Goal: Task Accomplishment & Management: Manage account settings

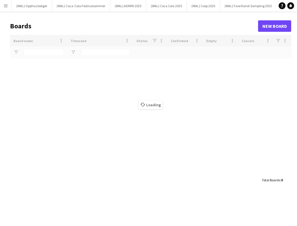
type input "****"
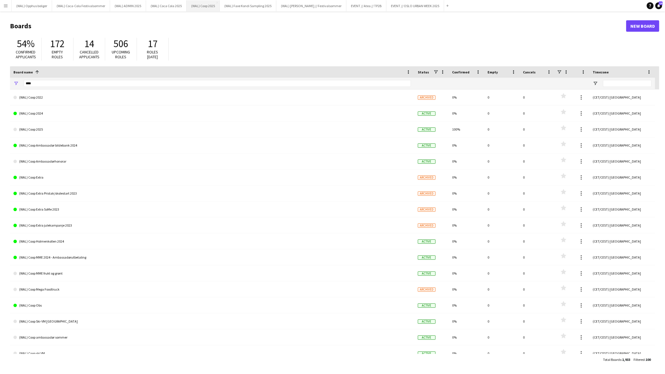
click at [205, 9] on button "(WAL) Coop 2025 Close" at bounding box center [203, 5] width 33 height 11
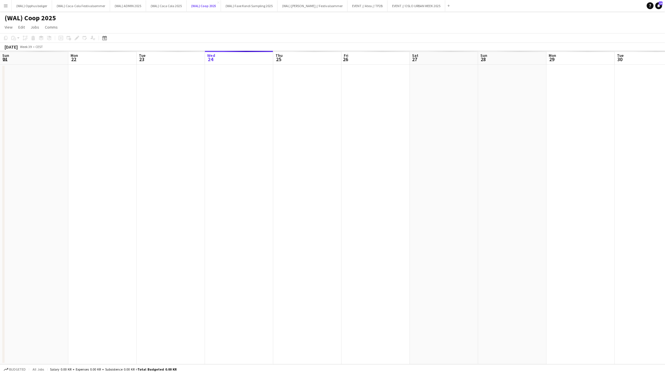
scroll to position [0, 137]
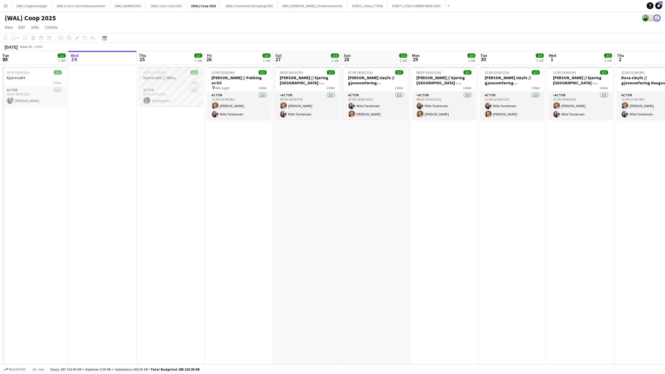
click at [178, 80] on app-job-card "10:00-13:00 (3h) 1/1 Kjørevakt // WALs 1 Role Actor [DATE] 10:00-13:00 (3h) Tor…" at bounding box center [171, 86] width 64 height 39
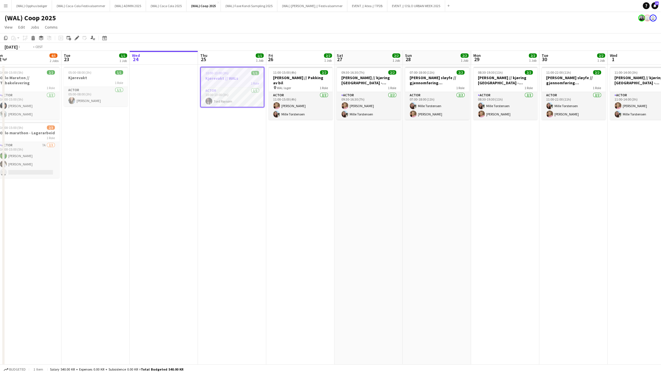
scroll to position [0, 202]
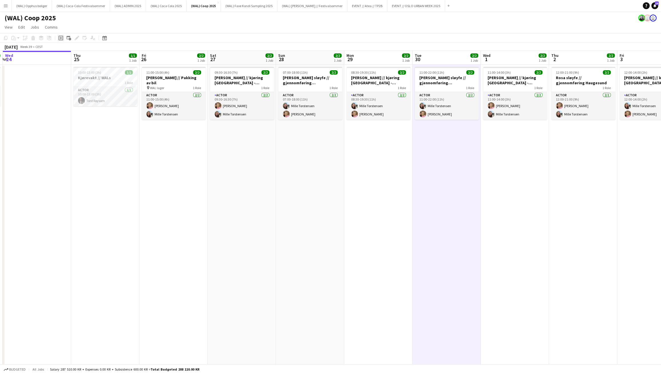
click at [59, 38] on icon at bounding box center [61, 38] width 5 height 5
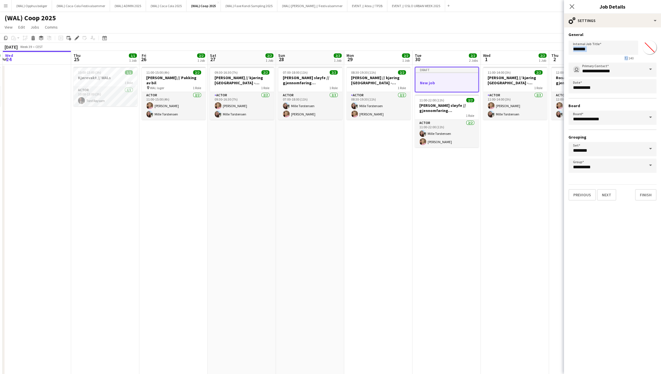
drag, startPoint x: 627, startPoint y: 56, endPoint x: 611, endPoint y: 51, distance: 17.0
click at [296, 52] on app-form-group "Internal Job Title ******* 7 / 140" at bounding box center [604, 51] width 70 height 20
drag, startPoint x: 610, startPoint y: 51, endPoint x: 540, endPoint y: 56, distance: 69.7
drag, startPoint x: 611, startPoint y: 47, endPoint x: 570, endPoint y: 50, distance: 41.8
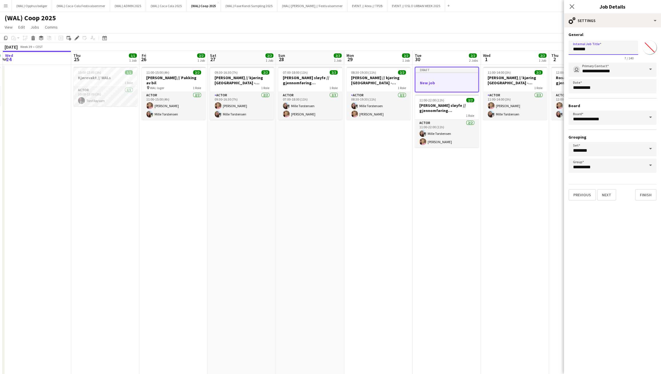
click at [296, 50] on input "*******" at bounding box center [604, 48] width 70 height 14
type input "**********"
click at [296, 193] on button "Next" at bounding box center [606, 194] width 19 height 11
type input "*******"
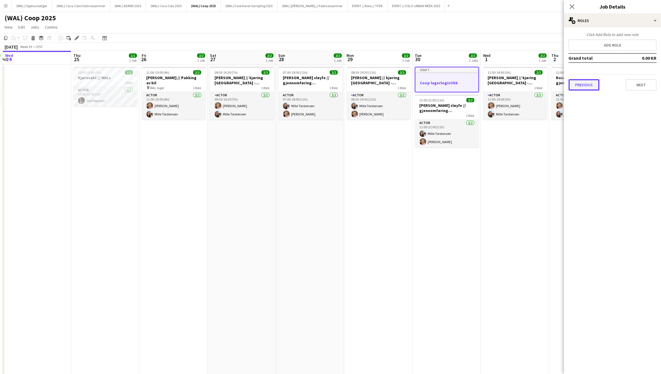
click at [296, 87] on button "Previous" at bounding box center [584, 84] width 31 height 11
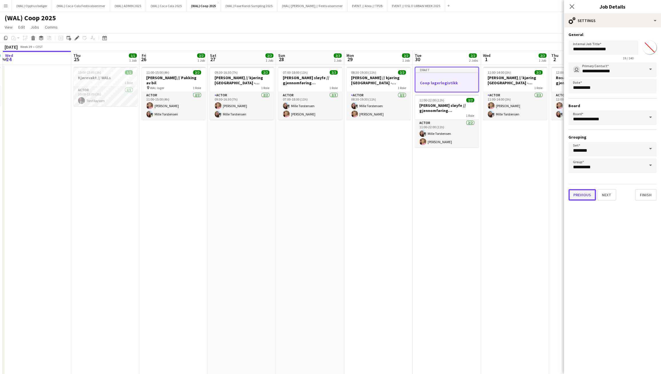
click at [296, 197] on button "Previous" at bounding box center [582, 194] width 27 height 11
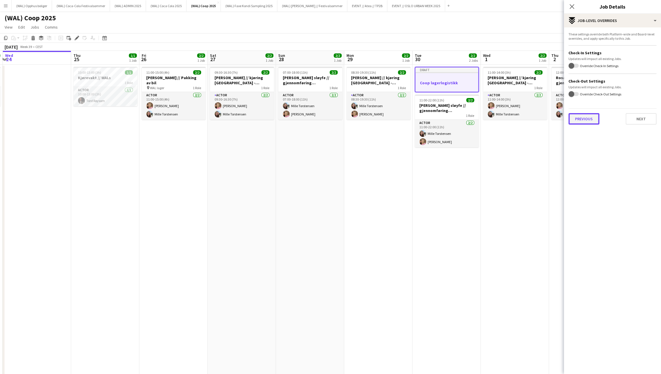
click at [296, 121] on button "Previous" at bounding box center [584, 118] width 31 height 11
click at [296, 61] on button "Previous" at bounding box center [584, 58] width 31 height 11
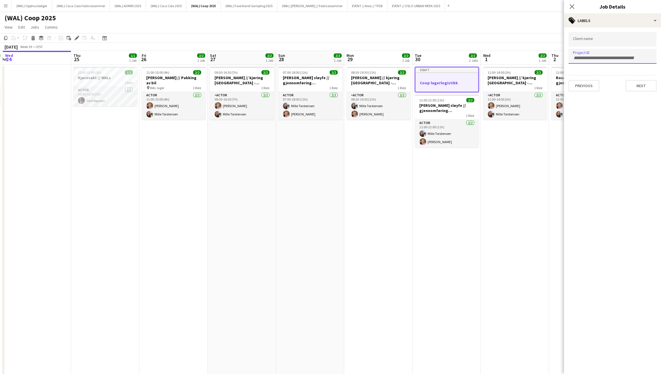
click at [296, 59] on div at bounding box center [613, 56] width 88 height 15
click at [296, 88] on button "Previous" at bounding box center [584, 85] width 31 height 11
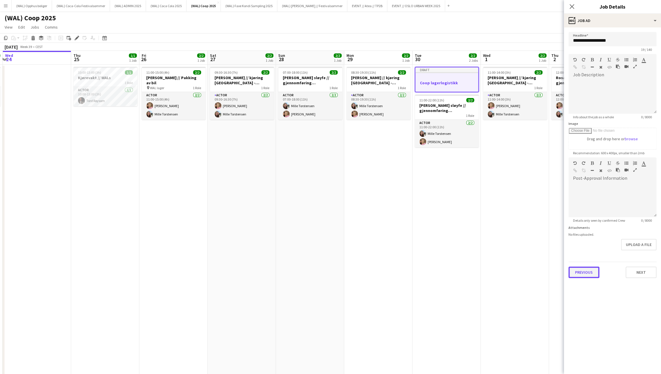
click at [296, 225] on button "Previous" at bounding box center [584, 272] width 31 height 11
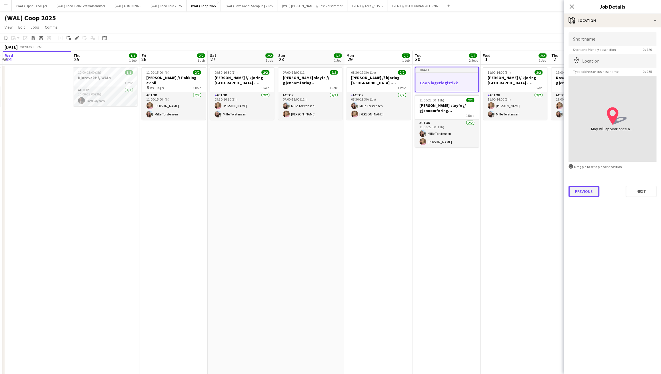
click at [296, 196] on button "Previous" at bounding box center [584, 191] width 31 height 11
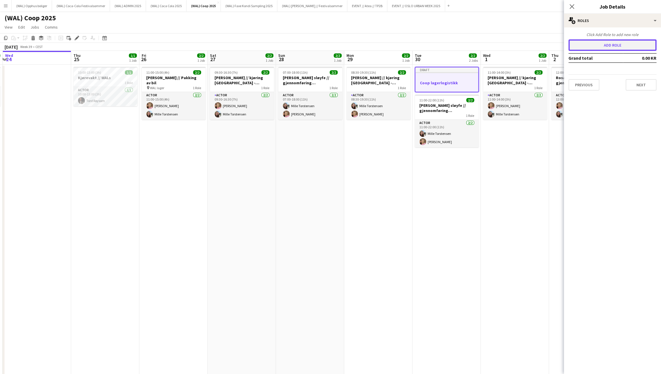
click at [296, 46] on button "Add role" at bounding box center [613, 44] width 88 height 11
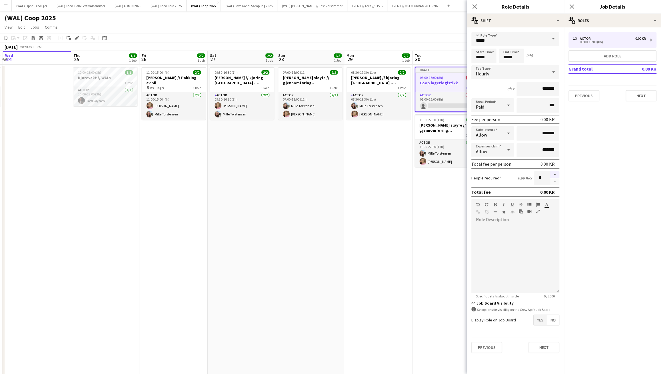
click at [296, 176] on button "button" at bounding box center [554, 174] width 9 height 7
type input "*"
click at [296, 225] on span "Yes" at bounding box center [540, 320] width 13 height 10
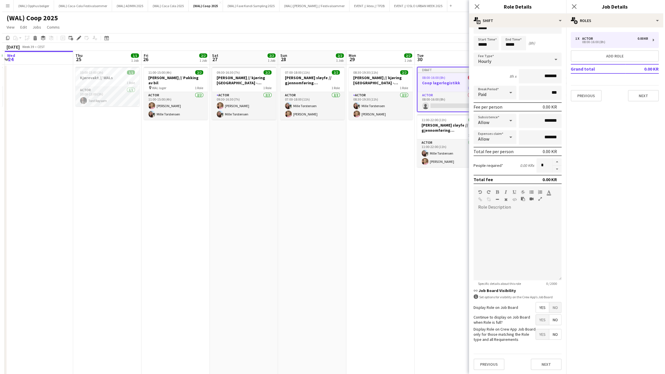
scroll to position [0, 0]
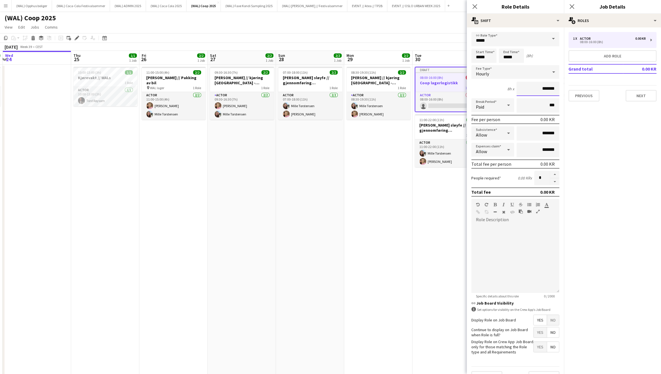
drag, startPoint x: 536, startPoint y: 92, endPoint x: 566, endPoint y: 92, distance: 30.0
drag, startPoint x: 551, startPoint y: 87, endPoint x: 525, endPoint y: 87, distance: 26.6
click at [296, 87] on input "*******" at bounding box center [538, 89] width 43 height 14
type input "******"
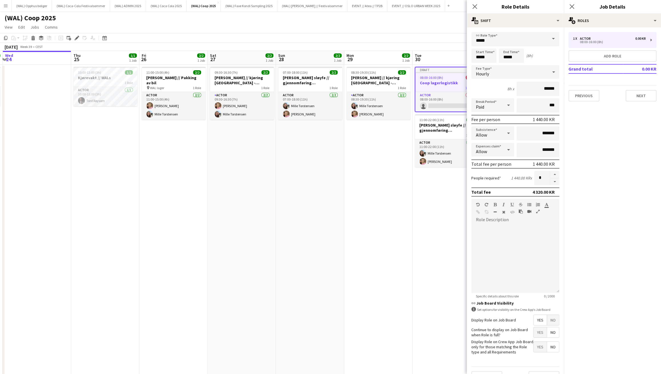
click at [296, 48] on form "link Role Type ***** Start Time ***** End Time ***** (8h) Fee Type Hourly 8h x …" at bounding box center [515, 209] width 97 height 355
click at [296, 51] on input "*****" at bounding box center [484, 56] width 25 height 14
click at [296, 47] on div at bounding box center [478, 46] width 11 height 6
type input "*****"
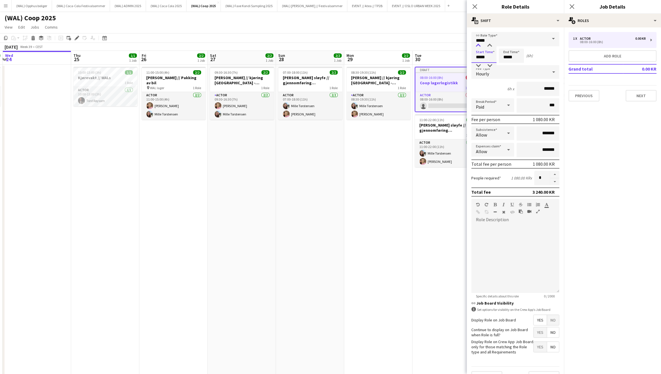
click at [296, 47] on div at bounding box center [478, 46] width 11 height 6
click at [296, 57] on input "*****" at bounding box center [511, 56] width 25 height 14
click at [296, 101] on button "Next" at bounding box center [641, 95] width 31 height 11
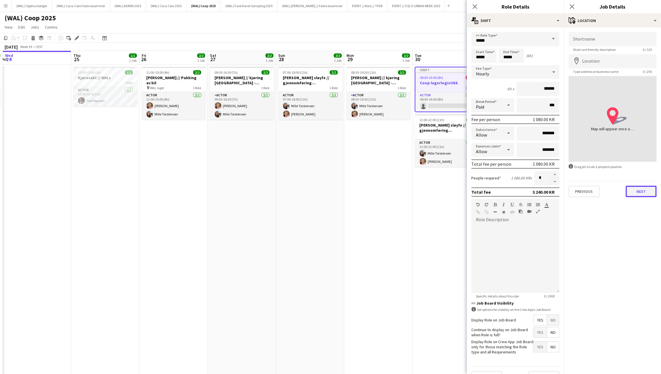
click at [296, 186] on button "Next" at bounding box center [641, 191] width 31 height 11
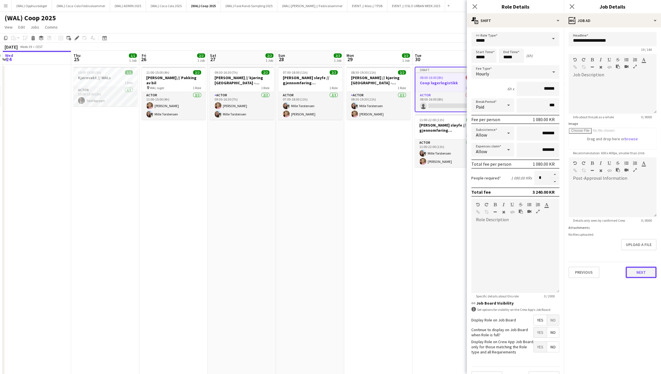
click at [296, 225] on button "Next" at bounding box center [641, 272] width 31 height 11
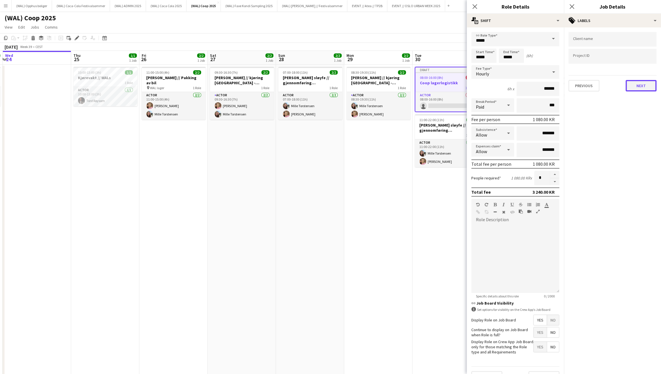
click at [296, 85] on button "Next" at bounding box center [641, 85] width 31 height 11
click at [296, 67] on div "Publish the job to add notes Previous Next" at bounding box center [612, 48] width 97 height 42
click at [296, 62] on button "Next" at bounding box center [641, 58] width 31 height 11
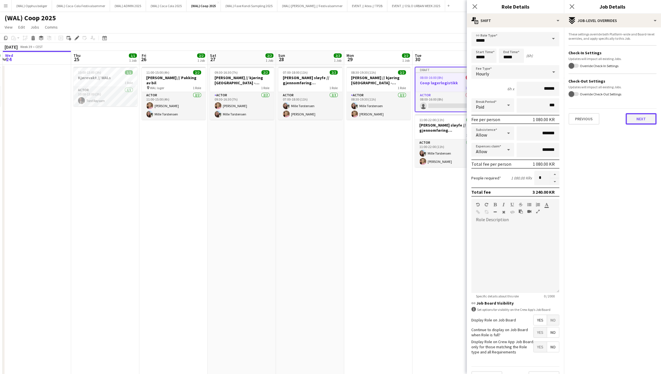
click at [296, 115] on button "Next" at bounding box center [641, 118] width 31 height 11
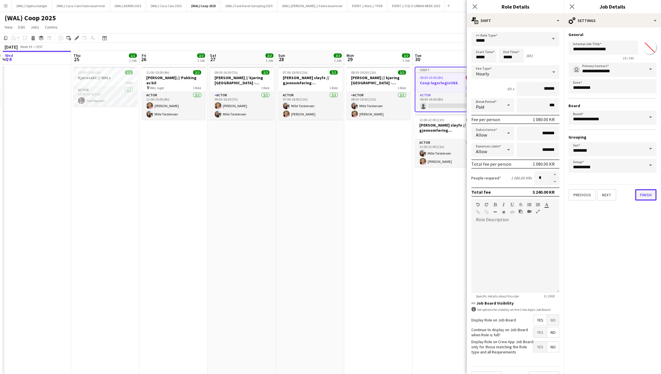
click at [296, 198] on button "Finish" at bounding box center [645, 194] width 21 height 11
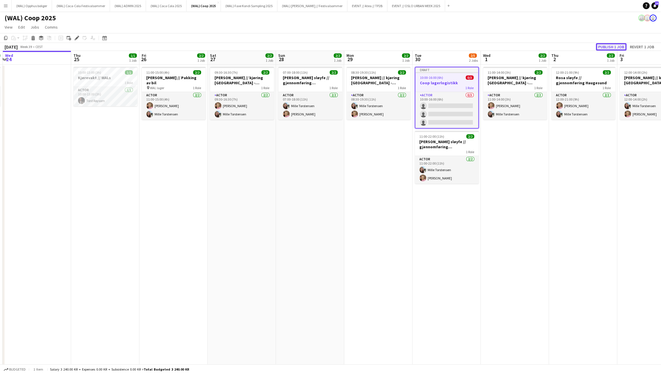
click at [296, 47] on button "Publish 1 job" at bounding box center [611, 46] width 31 height 7
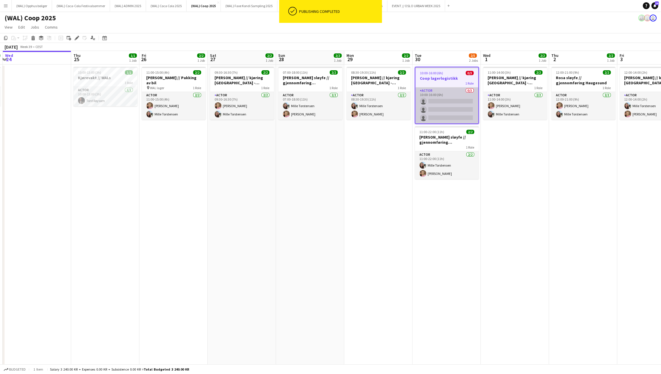
click at [296, 117] on app-card-role "Actor 0/3 10:00-16:00 (6h) single-neutral-actions single-neutral-actions single…" at bounding box center [447, 105] width 63 height 36
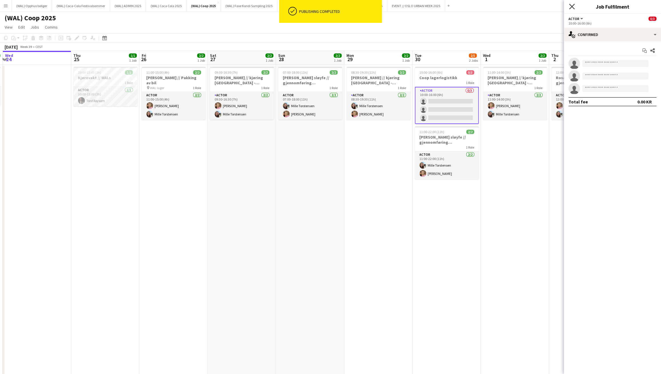
click at [296, 9] on icon "Close pop-in" at bounding box center [571, 6] width 5 height 5
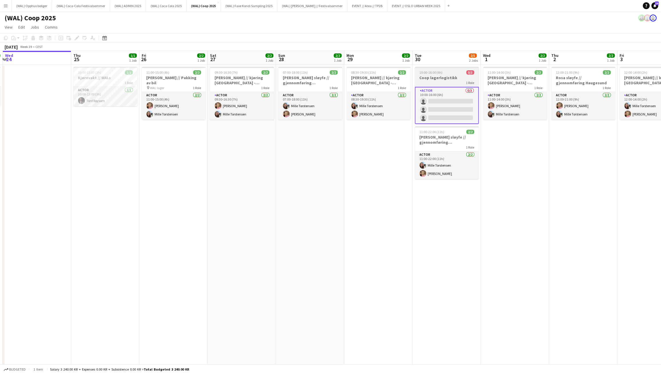
click at [296, 82] on div "1 Role" at bounding box center [447, 82] width 64 height 5
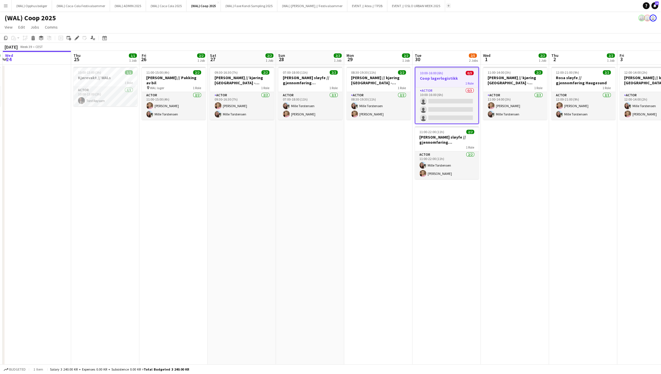
click at [296, 7] on app-icon "Add" at bounding box center [449, 6] width 2 height 2
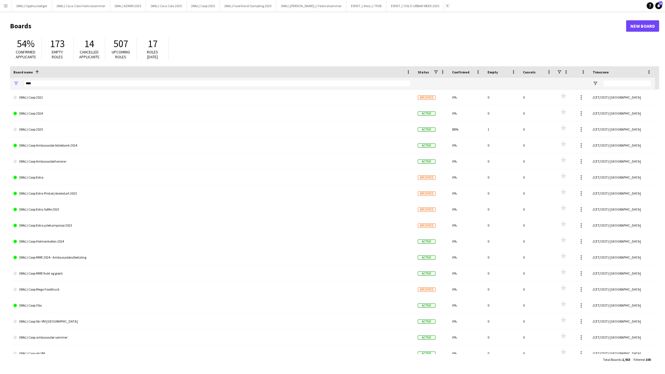
click at [296, 3] on button "Add" at bounding box center [447, 5] width 5 height 5
click at [283, 85] on input "****" at bounding box center [217, 83] width 387 height 7
drag, startPoint x: 283, startPoint y: 85, endPoint x: 107, endPoint y: 78, distance: 175.6
click at [107, 78] on div "****" at bounding box center [217, 83] width 387 height 11
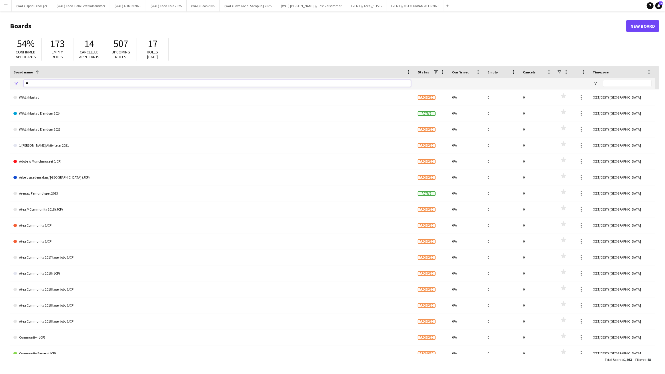
type input "*"
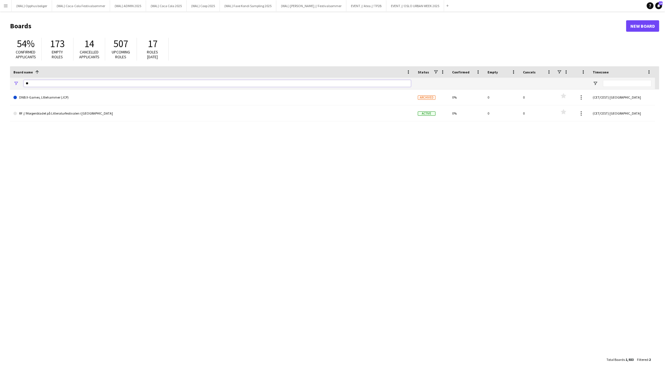
type input "*"
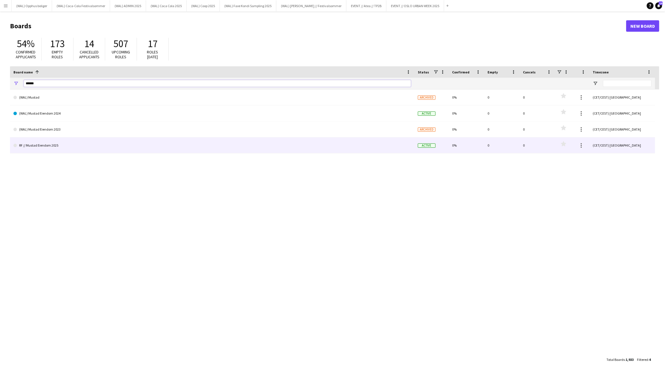
type input "******"
click at [117, 140] on link "RF // Mustad Eiendom 2025" at bounding box center [212, 145] width 398 height 16
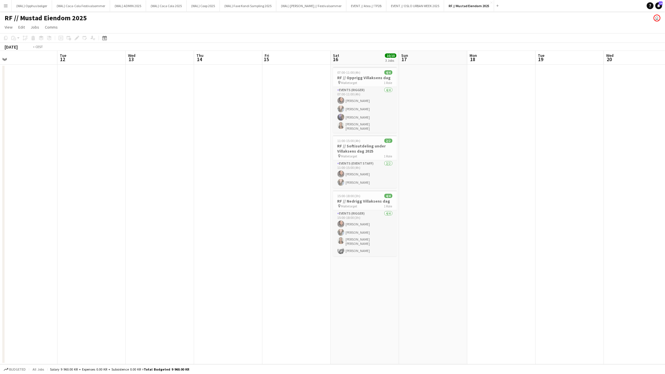
scroll to position [0, 243]
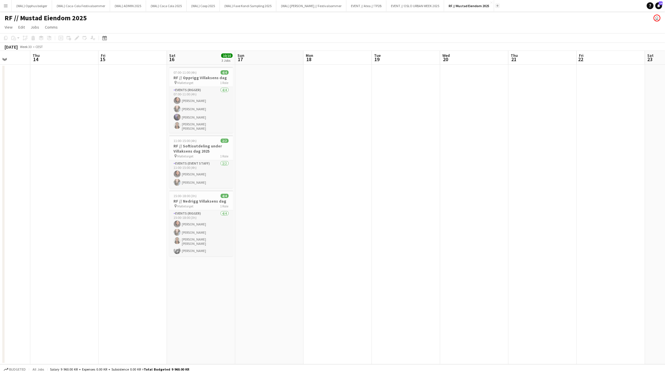
click at [296, 7] on app-icon "Add" at bounding box center [497, 6] width 2 height 2
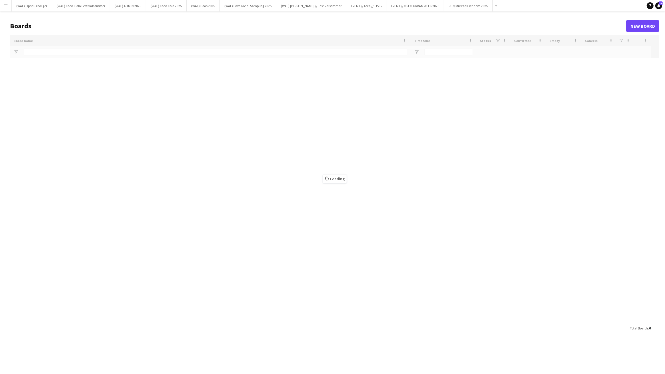
type input "******"
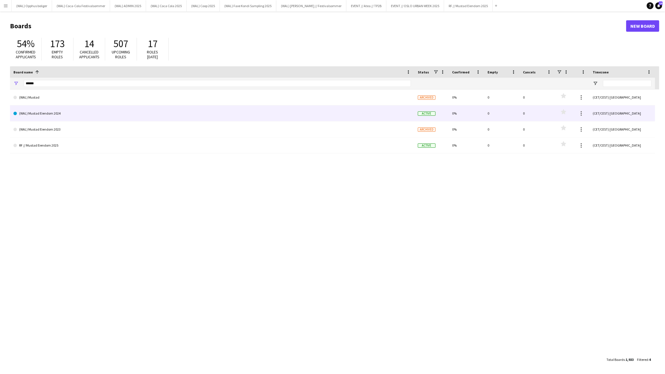
click at [99, 117] on link "(WAL) Mustad Eiendom 2024" at bounding box center [212, 113] width 398 height 16
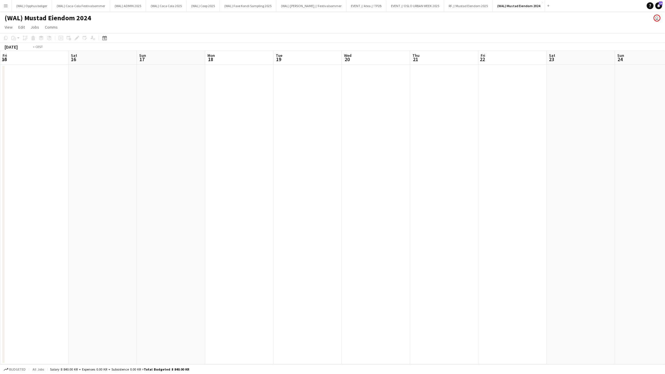
scroll to position [0, 127]
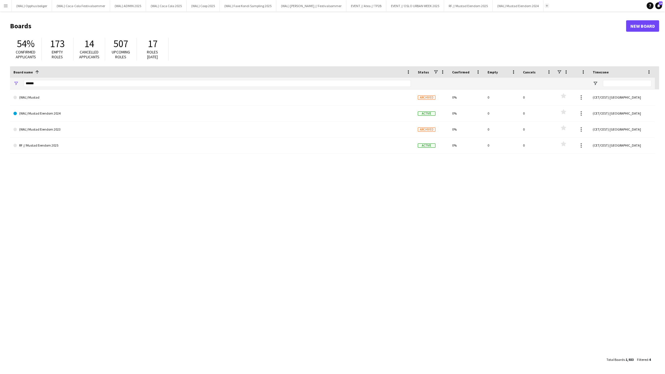
drag, startPoint x: 534, startPoint y: 5, endPoint x: 89, endPoint y: 258, distance: 511.5
click at [296, 5] on app-icon "Add" at bounding box center [547, 6] width 2 height 2
click at [296, 7] on app-icon "Add" at bounding box center [547, 6] width 2 height 2
click at [296, 44] on div "54% Confirmed applicants 173 Empty roles 14 Cancelled applicants 507 Upcoming r…" at bounding box center [334, 50] width 649 height 31
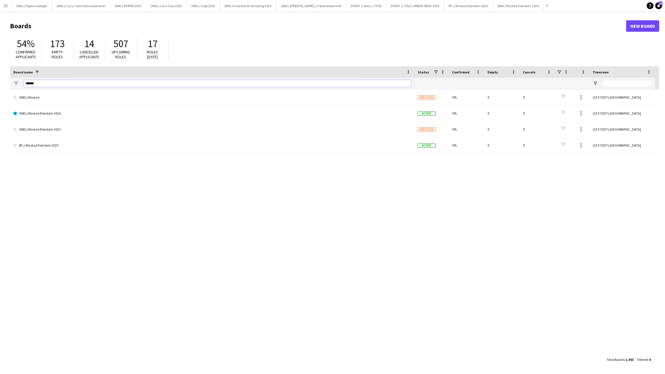
click at [296, 83] on input "******" at bounding box center [217, 83] width 387 height 7
type input "*"
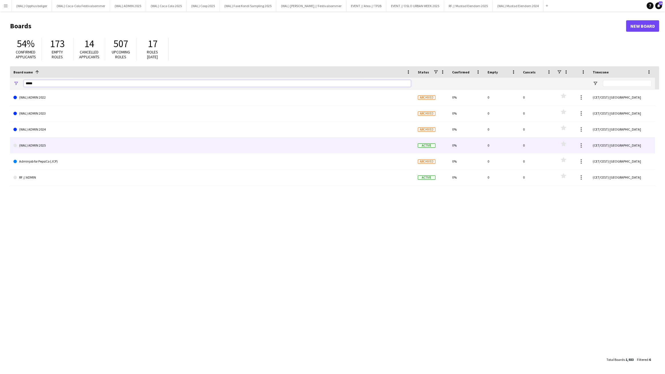
type input "*****"
click at [296, 153] on link "(WAL) ADMIN 2025" at bounding box center [212, 145] width 398 height 16
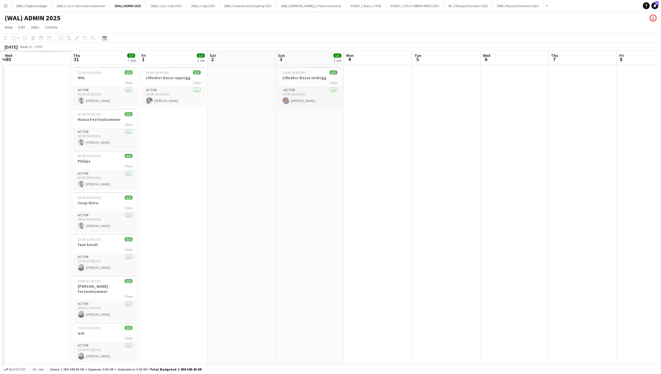
scroll to position [0, 174]
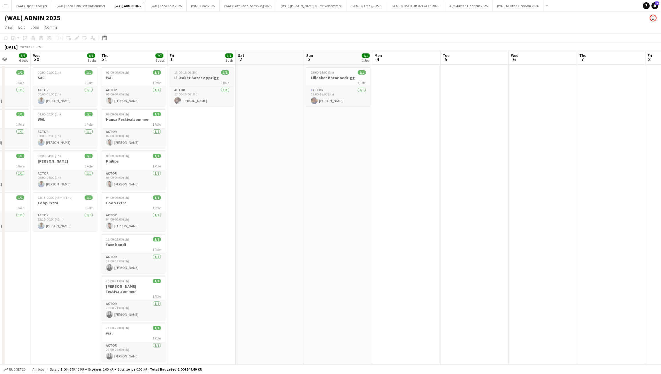
click at [206, 82] on div "1 Role" at bounding box center [202, 82] width 64 height 5
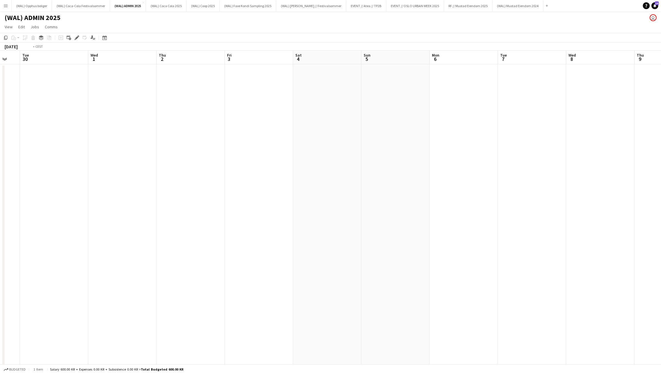
scroll to position [0, 133]
click at [296, 117] on app-date-cell at bounding box center [448, 238] width 68 height 349
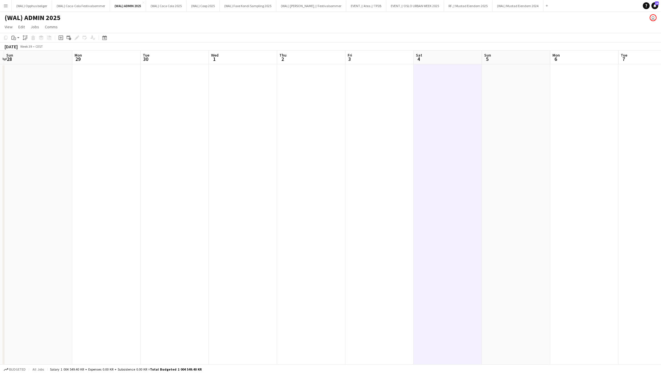
click at [296, 120] on app-date-cell at bounding box center [380, 238] width 68 height 349
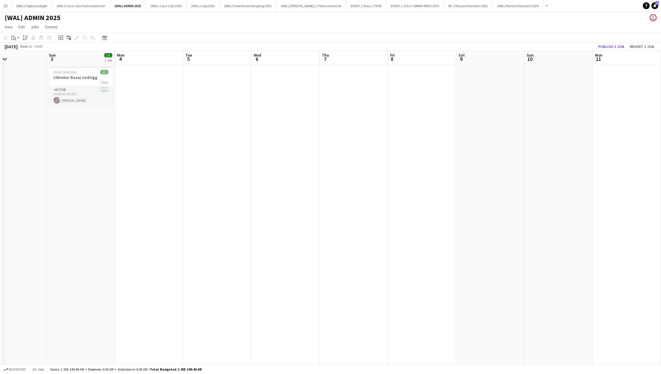
scroll to position [0, 145]
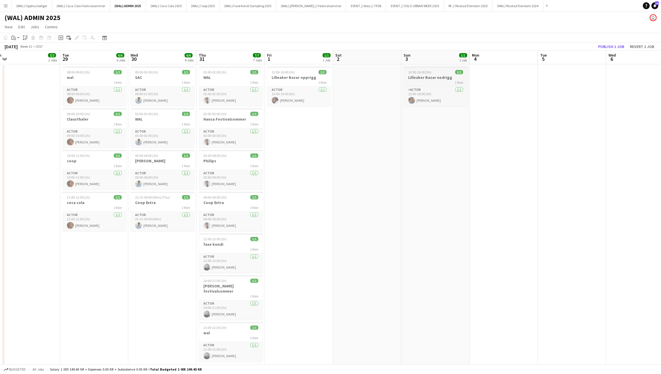
click at [296, 75] on h3 "Lilleaker Bazar nedrigg" at bounding box center [436, 77] width 64 height 5
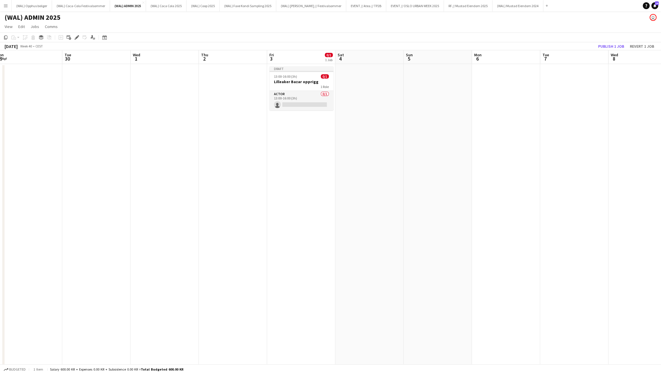
scroll to position [0, 211]
click at [296, 76] on app-date-cell at bounding box center [438, 238] width 68 height 349
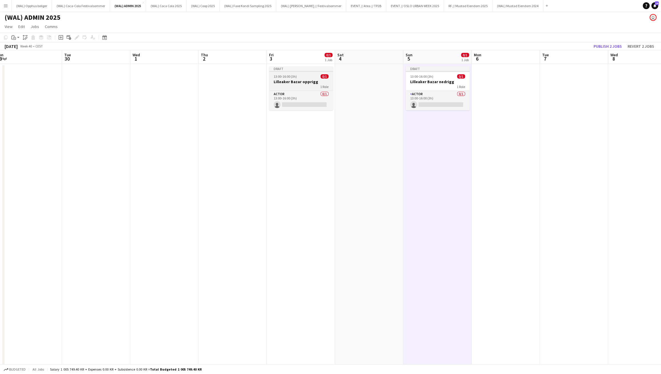
click at [296, 79] on h3 "Lilleaker Bazar opprigg" at bounding box center [301, 81] width 64 height 5
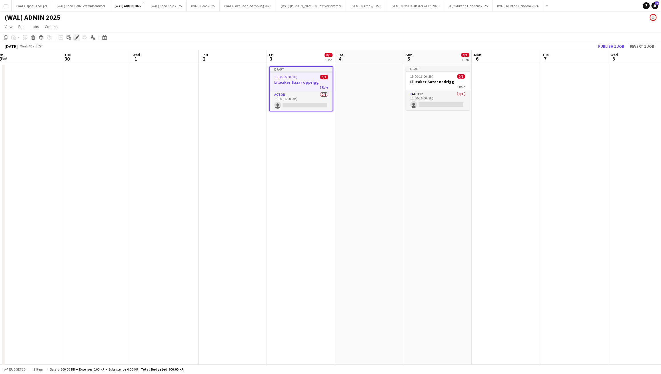
click at [77, 37] on icon at bounding box center [76, 37] width 3 height 3
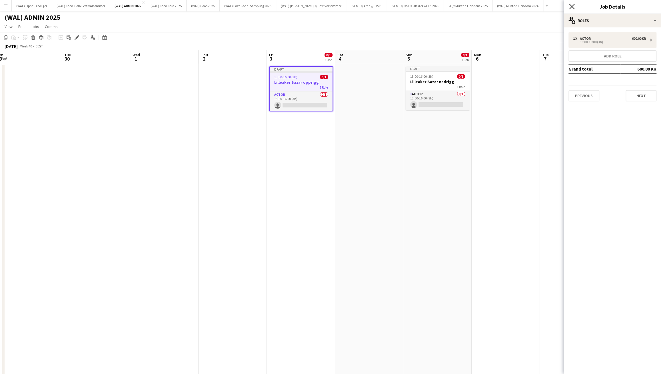
click at [296, 7] on icon "Close pop-in" at bounding box center [571, 6] width 5 height 5
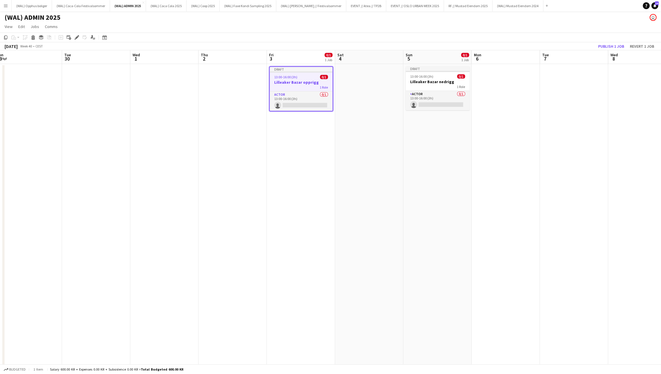
click at [296, 111] on app-date-cell at bounding box center [574, 238] width 68 height 349
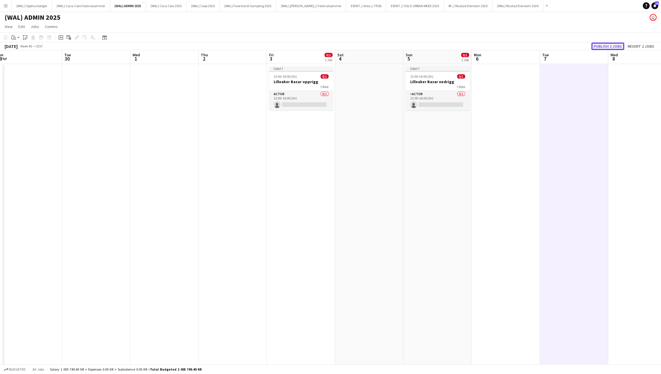
click at [296, 46] on button "Publish 2 jobs" at bounding box center [608, 46] width 33 height 7
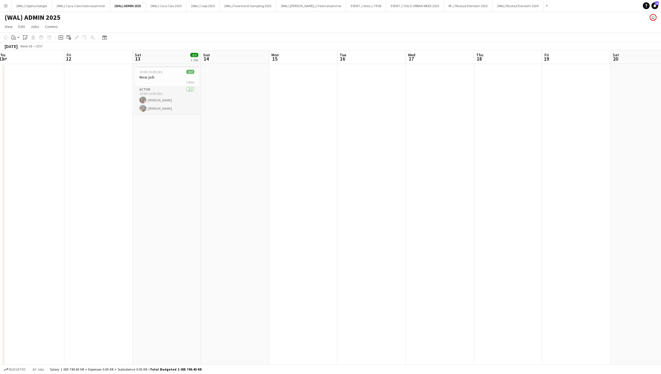
scroll to position [0, 151]
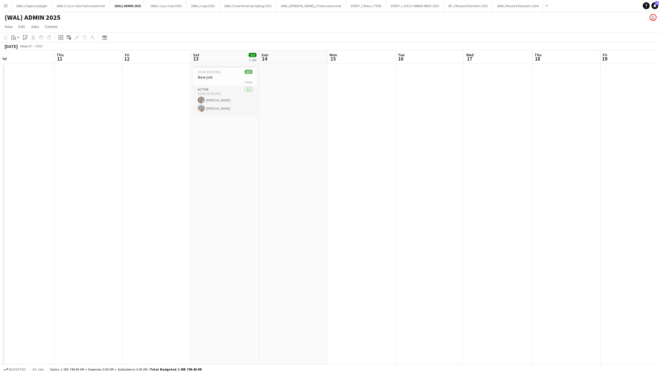
click at [296, 6] on app-icon "Add" at bounding box center [547, 6] width 2 height 2
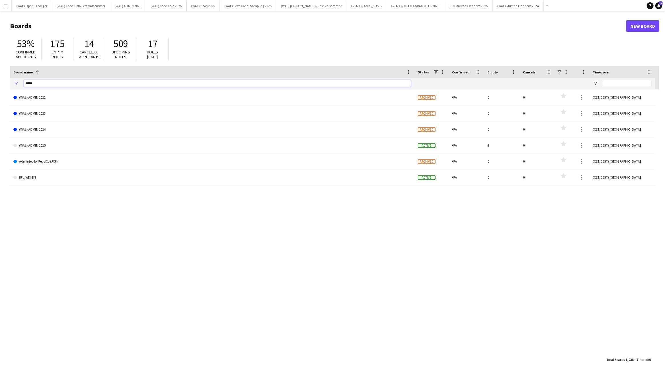
drag, startPoint x: 136, startPoint y: 82, endPoint x: -5, endPoint y: 82, distance: 141.5
click at [0, 82] on html "Menu Boards Boards Boards All jobs Status Workforce Workforce My Workforce Recr…" at bounding box center [332, 187] width 665 height 374
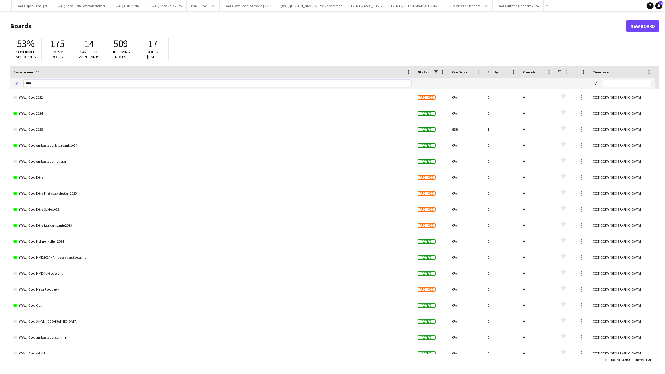
type input "****"
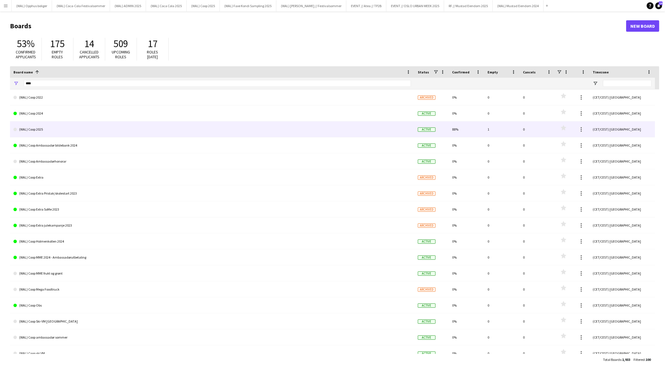
click at [68, 127] on link "(WAL) Coop 2025" at bounding box center [212, 129] width 398 height 16
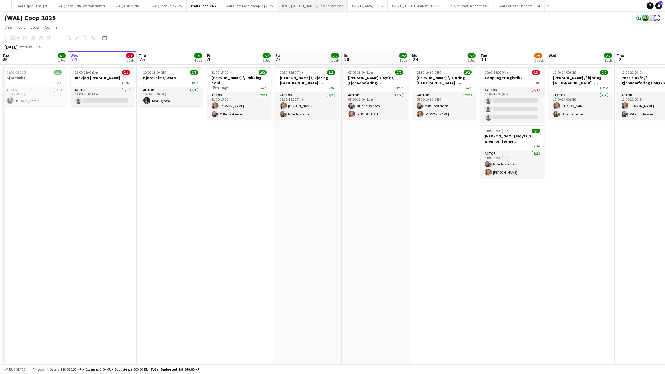
scroll to position [0, 137]
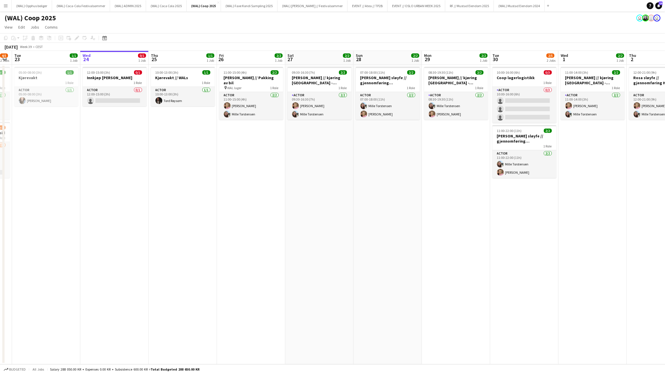
drag, startPoint x: 193, startPoint y: 208, endPoint x: 314, endPoint y: 196, distance: 121.2
click at [274, 195] on app-calendar-viewport "Sun 21 0/1 1 Job Mon 22 4/5 2 Jobs Tue 23 1/1 1 Job Wed 24 0/1 1 Job Thu 25 1/1…" at bounding box center [332, 208] width 665 height 314
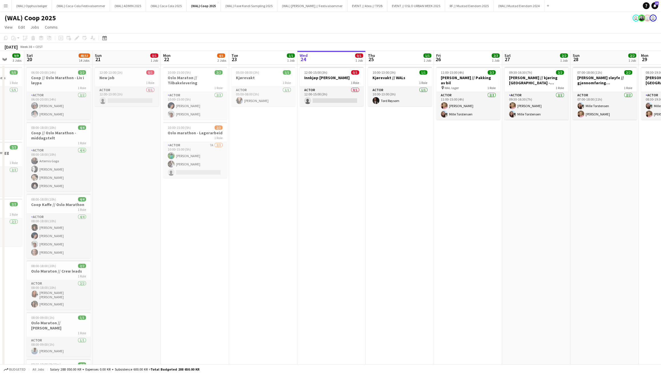
drag, startPoint x: 262, startPoint y: 209, endPoint x: 472, endPoint y: 210, distance: 209.5
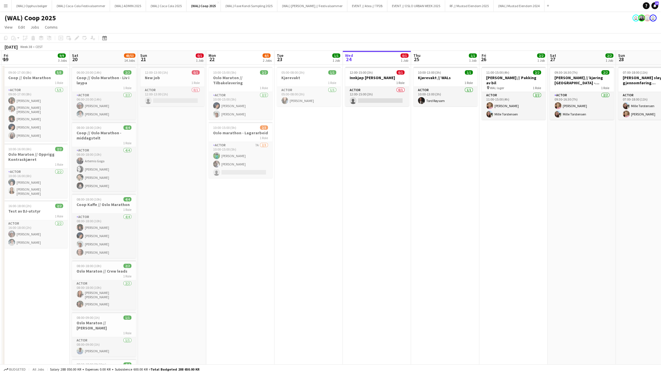
scroll to position [0, 119]
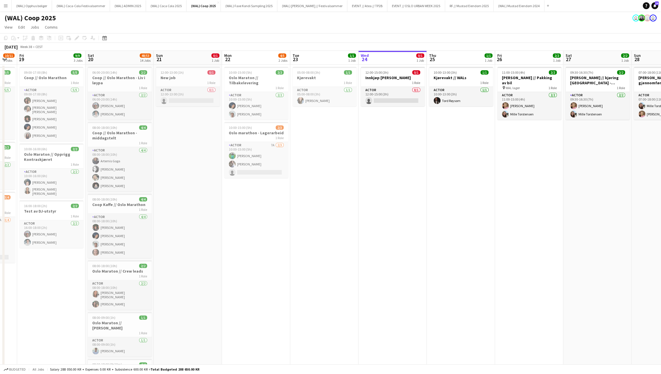
drag, startPoint x: 204, startPoint y: 252, endPoint x: 342, endPoint y: 245, distance: 139.1
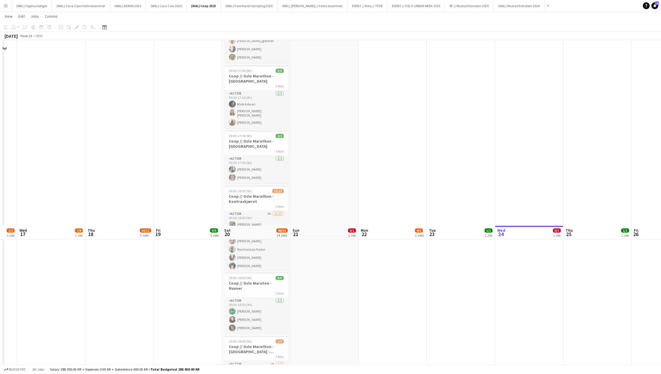
scroll to position [0, 0]
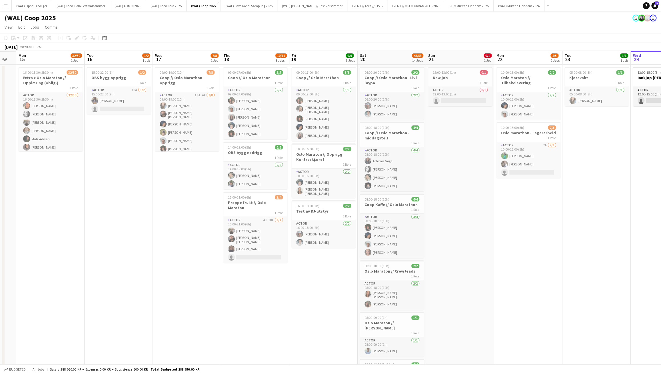
drag, startPoint x: 105, startPoint y: 280, endPoint x: 446, endPoint y: 294, distance: 340.7
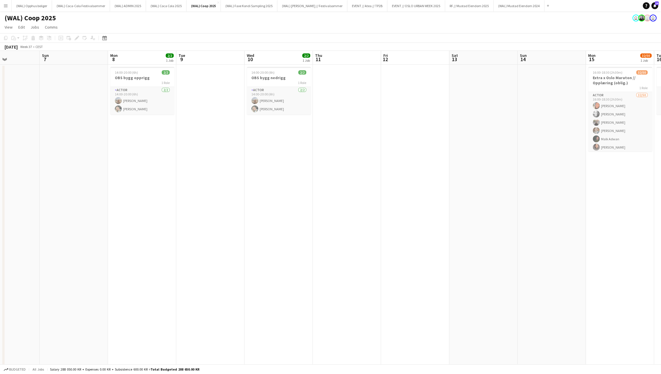
scroll to position [0, 157]
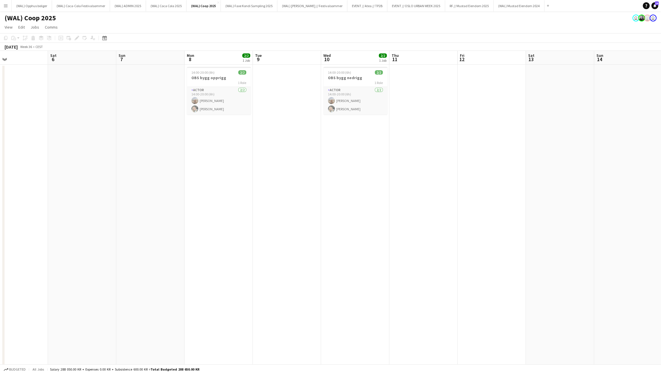
drag, startPoint x: 350, startPoint y: 247, endPoint x: 662, endPoint y: 238, distance: 312.0
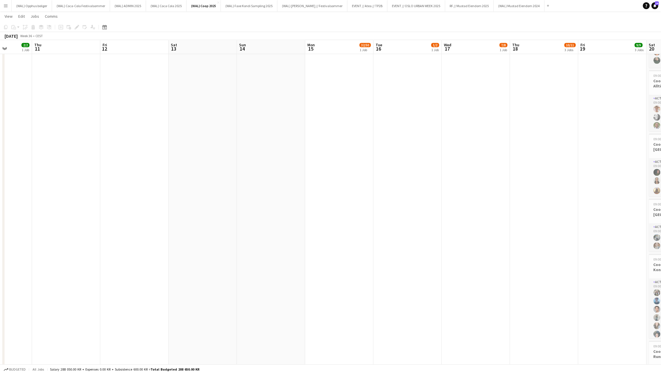
drag, startPoint x: 514, startPoint y: 235, endPoint x: 157, endPoint y: 292, distance: 361.5
click at [155, 225] on app-calendar-viewport "Sun 7 Mon 8 2/2 1 Job Tue 9 Wed 10 2/2 1 Job Thu 11 Fri 12 Sat 13 Sun 14 Mon 15…" at bounding box center [330, 139] width 661 height 960
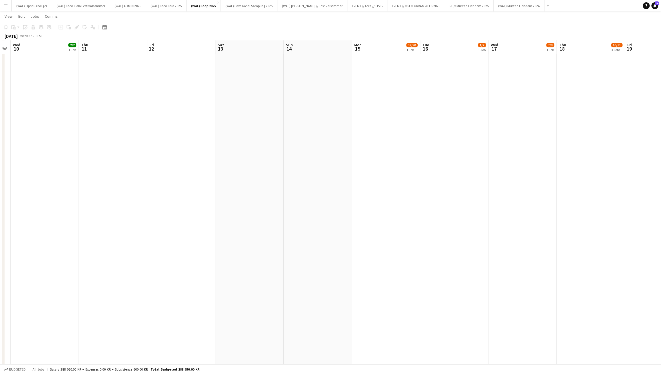
scroll to position [0, 236]
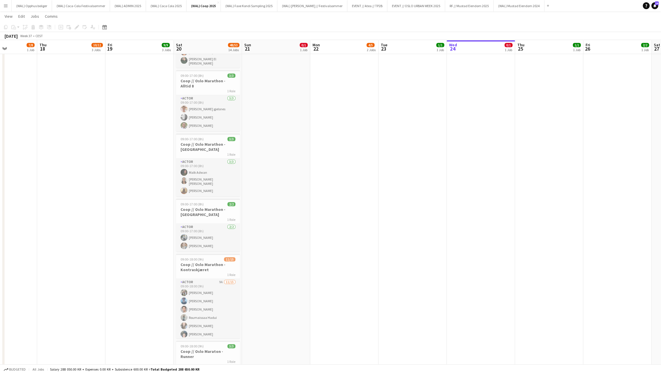
drag, startPoint x: 496, startPoint y: 209, endPoint x: -169, endPoint y: 166, distance: 666.4
click at [0, 166] on html "Menu Boards Boards Boards All jobs Status Workforce Workforce My Workforce Recr…" at bounding box center [330, 132] width 661 height 992
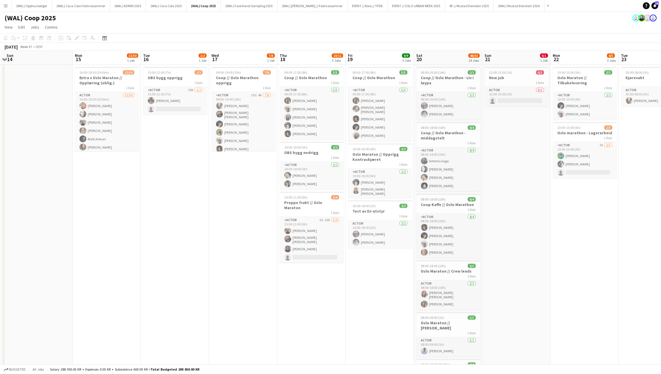
scroll to position [0, 152]
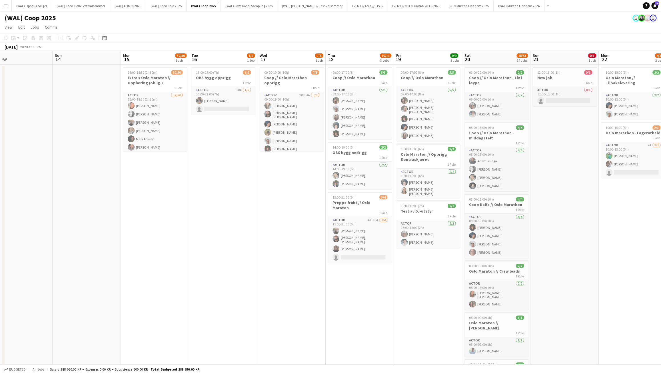
drag, startPoint x: 258, startPoint y: 183, endPoint x: 547, endPoint y: 202, distance: 289.2
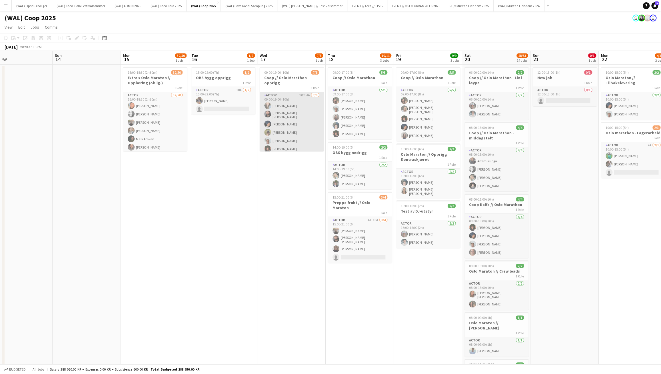
click at [296, 92] on app-card-role "Actor 10I 4A [DATE] 09:00-19:00 (10h) [PERSON_NAME] [PERSON_NAME] [PERSON_NAME]…" at bounding box center [292, 131] width 64 height 79
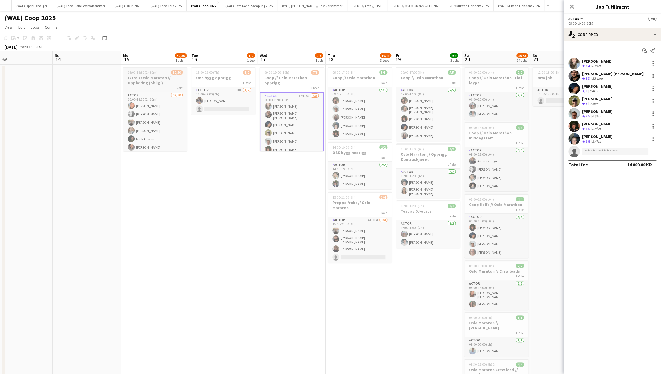
click at [166, 81] on h3 "Extra x Oslo Maraton // Opplæring (oblig.)" at bounding box center [155, 80] width 64 height 10
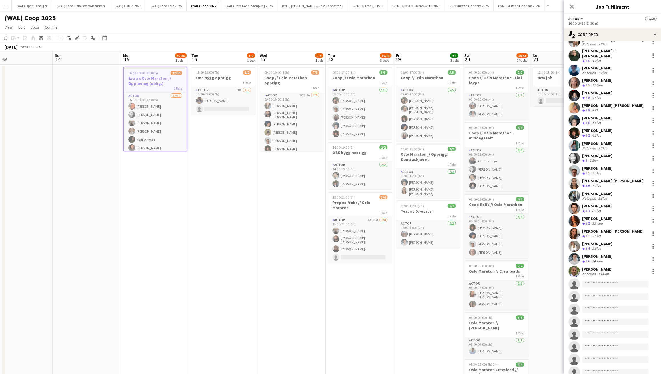
scroll to position [328, 0]
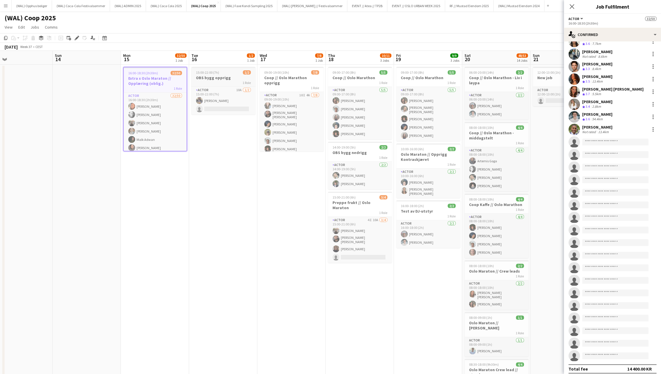
click at [207, 77] on h3 "OBS bygg opprigg" at bounding box center [223, 77] width 64 height 5
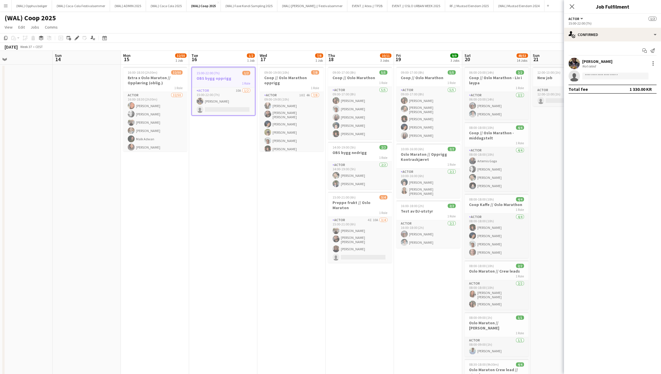
scroll to position [0, 0]
click at [296, 79] on h3 "Coop // Oslo Marathon opprigg" at bounding box center [292, 80] width 64 height 10
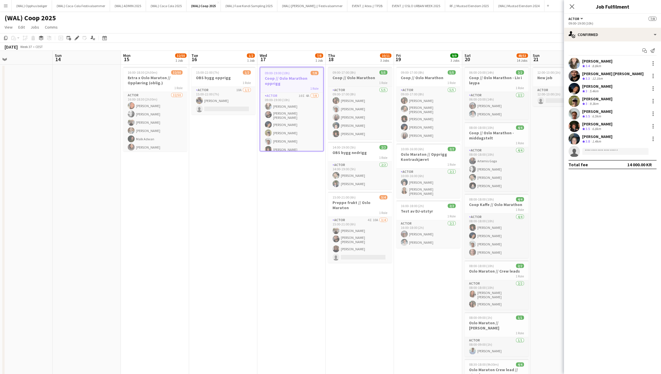
scroll to position [0, 153]
click at [296, 80] on h3 "Coop // Oslo Marathon" at bounding box center [360, 77] width 64 height 5
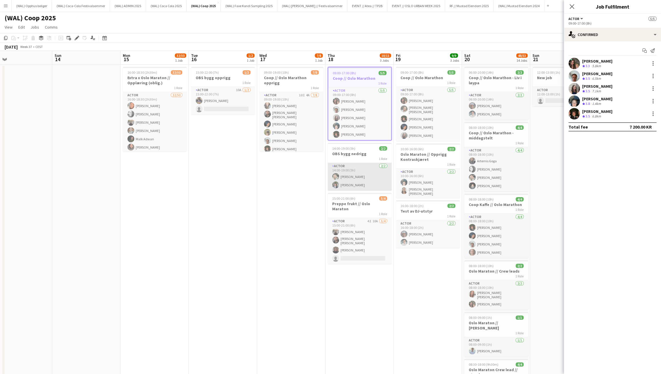
click at [296, 171] on app-card-role "Actor [DATE] 14:00-19:00 (5h) [PERSON_NAME] [PERSON_NAME]" at bounding box center [360, 177] width 64 height 28
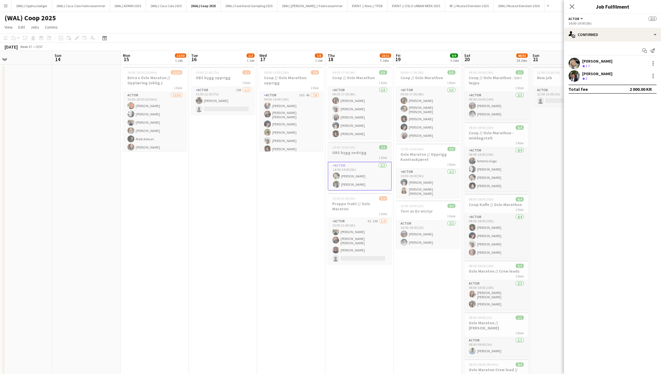
click at [296, 153] on h3 "OBS bygg nedrigg" at bounding box center [360, 152] width 64 height 5
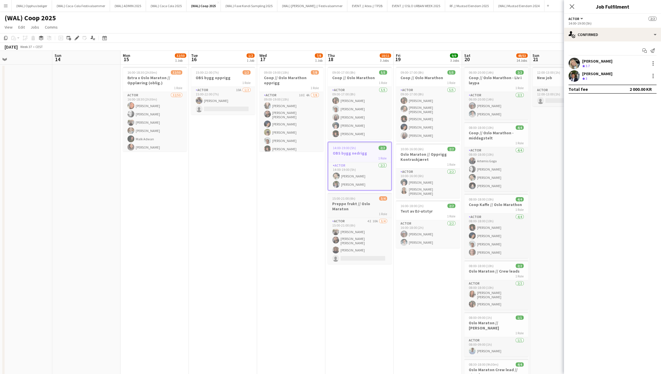
click at [296, 203] on h3 "Preppe frukt // Oslo Maraton" at bounding box center [360, 206] width 64 height 10
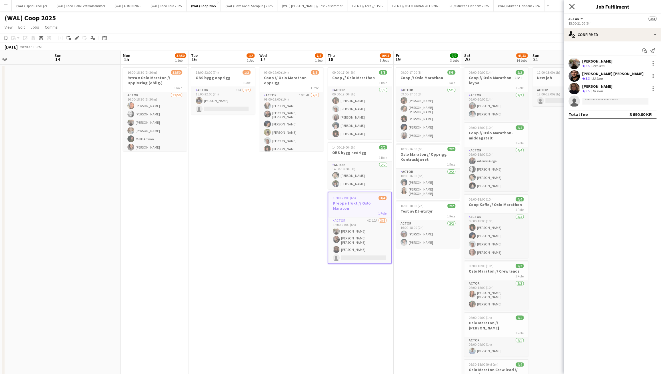
click at [296, 9] on icon "Close pop-in" at bounding box center [571, 6] width 5 height 5
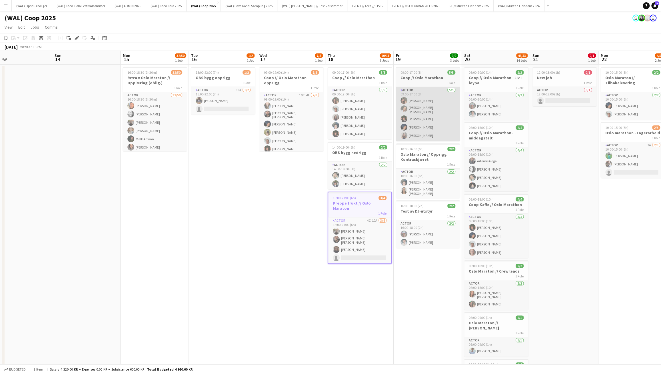
drag, startPoint x: 415, startPoint y: 78, endPoint x: 416, endPoint y: 91, distance: 12.6
click at [296, 78] on h3 "Coop // Oslo Marathon" at bounding box center [428, 77] width 64 height 5
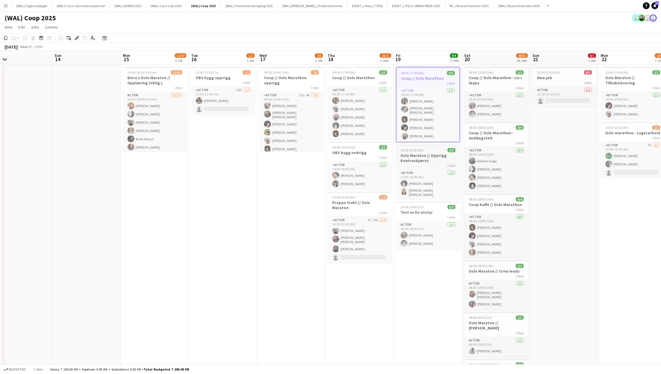
click at [296, 153] on h3 "Oslo Maraton // Opprigg Kontraskjæret" at bounding box center [428, 158] width 64 height 10
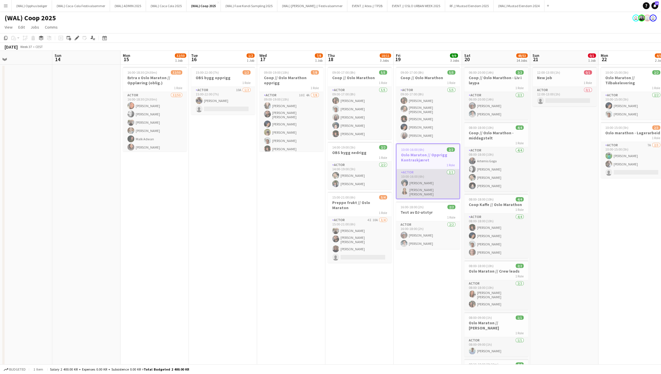
click at [296, 181] on app-card-role "Actor [DATE] 10:00-16:00 (6h) [PERSON_NAME] [PERSON_NAME] [PERSON_NAME]" at bounding box center [428, 183] width 63 height 29
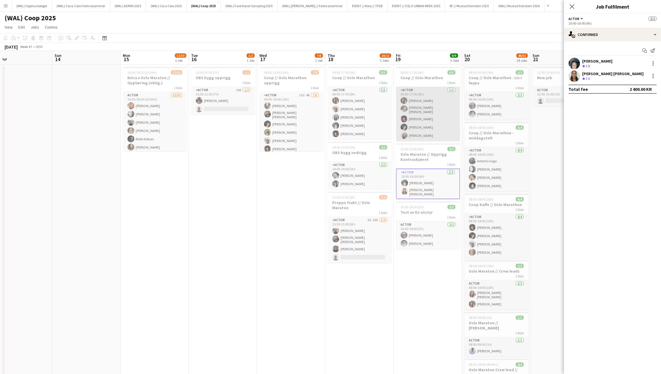
click at [296, 115] on app-card-role "Actor [DATE] 09:00-17:00 (8h) [PERSON_NAME] [PERSON_NAME] [PERSON_NAME] [PERSON…" at bounding box center [428, 114] width 64 height 54
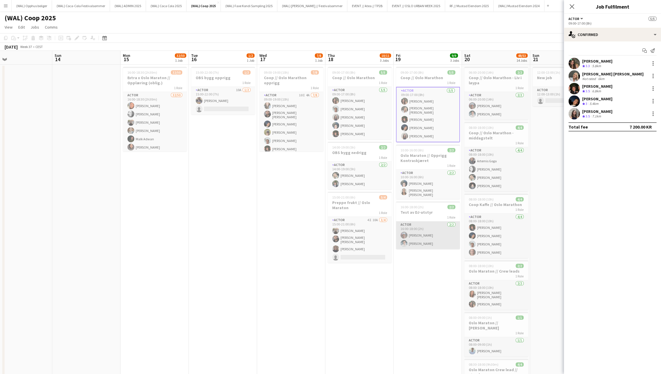
click at [296, 222] on app-card-role "Actor [DATE] 16:00-18:00 (2h) [PERSON_NAME] [PERSON_NAME]" at bounding box center [428, 236] width 64 height 28
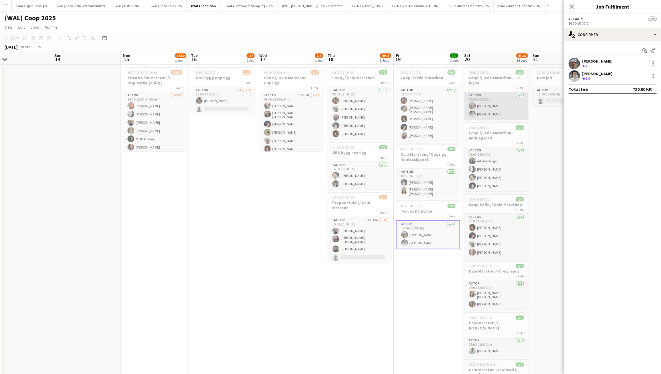
click at [296, 108] on app-card-role "Actor [DATE] 06:00-20:00 (14h) [PERSON_NAME] [PERSON_NAME]" at bounding box center [496, 106] width 64 height 28
drag, startPoint x: 501, startPoint y: 177, endPoint x: 497, endPoint y: 203, distance: 26.6
click at [296, 177] on app-card-role "Actor [DATE] 08:00-18:00 (10h) [PERSON_NAME] [PERSON_NAME] [PERSON_NAME] [PERSO…" at bounding box center [496, 170] width 64 height 44
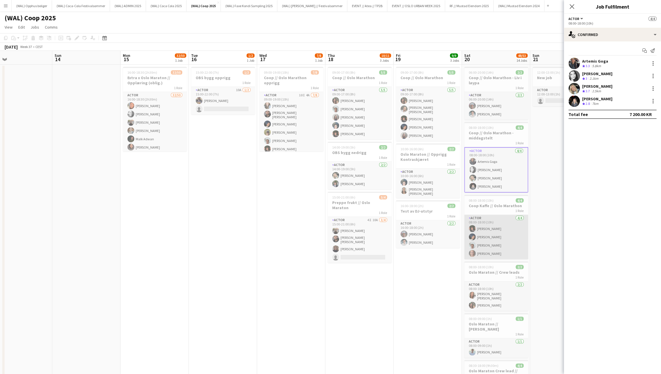
scroll to position [0, 152]
click at [296, 225] on app-card-role "Actor [DATE] 08:00-18:00 (10h) [PERSON_NAME] [PERSON_NAME] [PERSON_NAME] [PERSO…" at bounding box center [497, 237] width 64 height 44
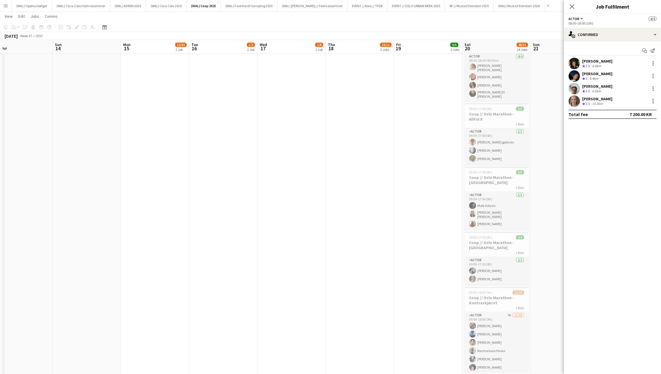
scroll to position [618, 0]
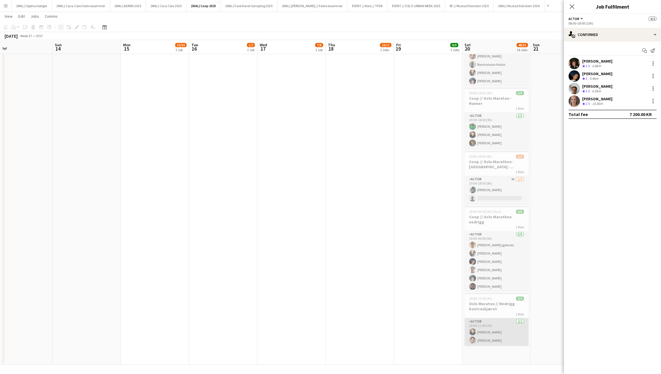
drag, startPoint x: 486, startPoint y: 290, endPoint x: 487, endPoint y: 286, distance: 4.1
click at [296, 225] on app-card-role "Actor [DATE] 18:00-21:00 (3h) [PERSON_NAME]" at bounding box center [497, 332] width 64 height 28
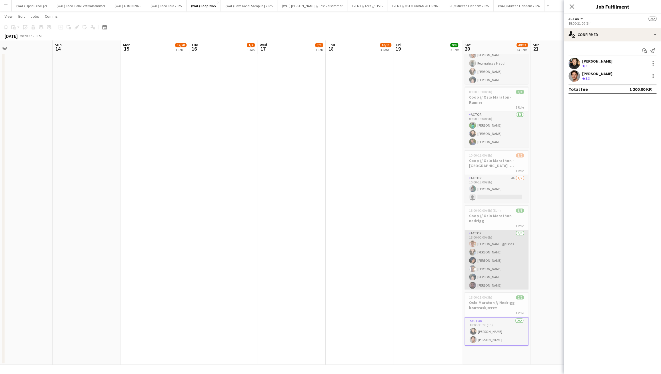
click at [296, 225] on app-card-role "Actor [DATE] 18:00-00:00 (6h) [PERSON_NAME] gjelsnes [PERSON_NAME] [PERSON_NAME…" at bounding box center [497, 260] width 64 height 61
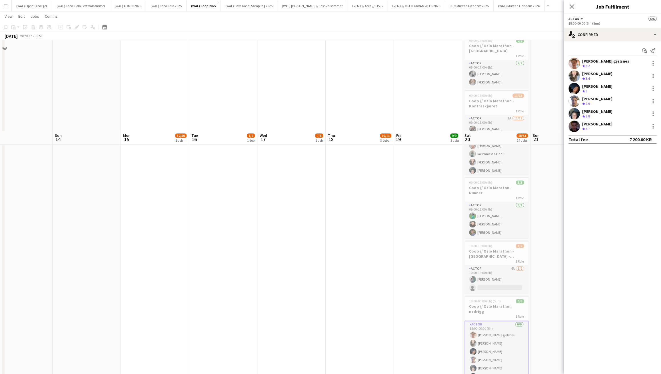
scroll to position [463, 0]
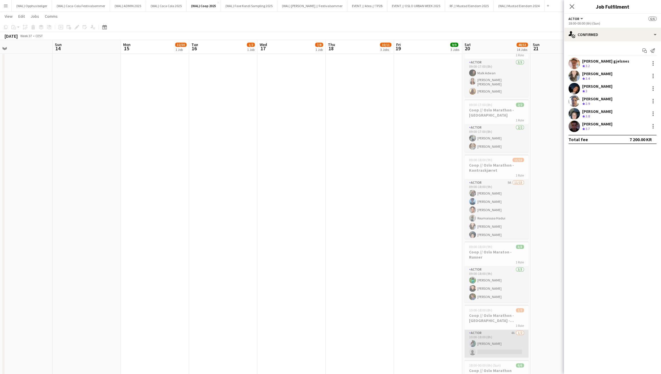
click at [296, 225] on app-card-role "Actor 4A [DATE] 10:00-18:00 (8h) [PERSON_NAME] single-neutral-actions" at bounding box center [497, 344] width 64 height 28
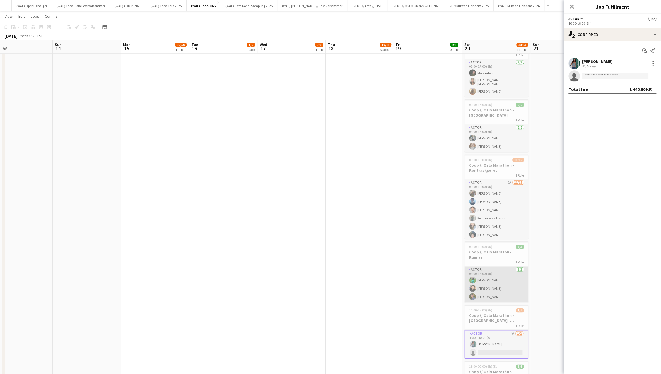
drag, startPoint x: 470, startPoint y: 252, endPoint x: 473, endPoint y: 251, distance: 3.1
click at [296, 225] on app-user-avatar at bounding box center [472, 280] width 7 height 7
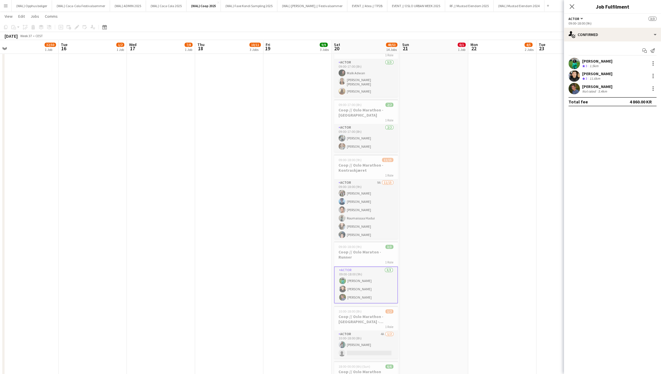
scroll to position [0, 234]
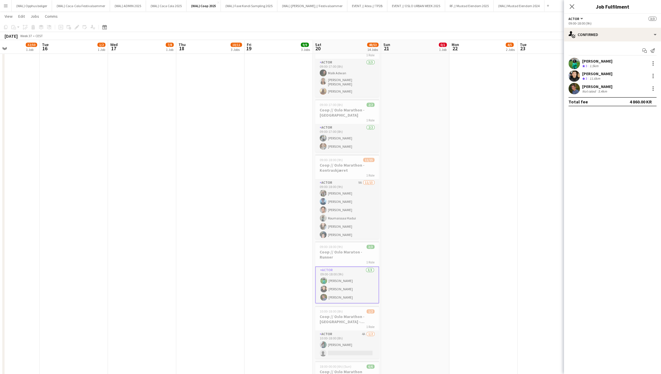
drag, startPoint x: 545, startPoint y: 199, endPoint x: 395, endPoint y: 242, distance: 155.5
click at [296, 225] on app-calendar-viewport "Fri 12 Sat 13 Sun 14 Mon 15 32/50 1 Job Tue 16 1/2 1 Job Wed 17 7/8 1 Job Thu 1…" at bounding box center [330, 39] width 661 height 960
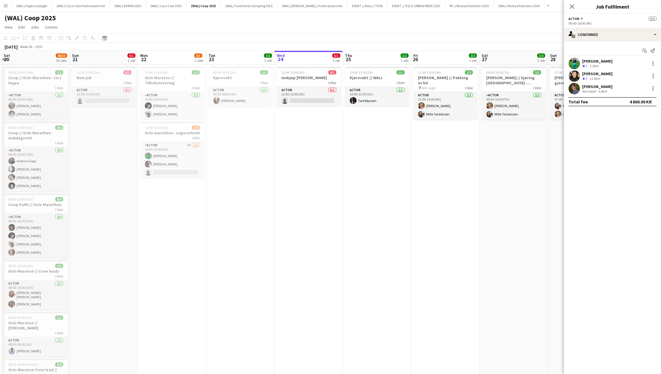
scroll to position [0, 204]
drag, startPoint x: 476, startPoint y: 246, endPoint x: 164, endPoint y: 281, distance: 313.9
click at [296, 5] on icon "Close pop-in" at bounding box center [571, 6] width 5 height 5
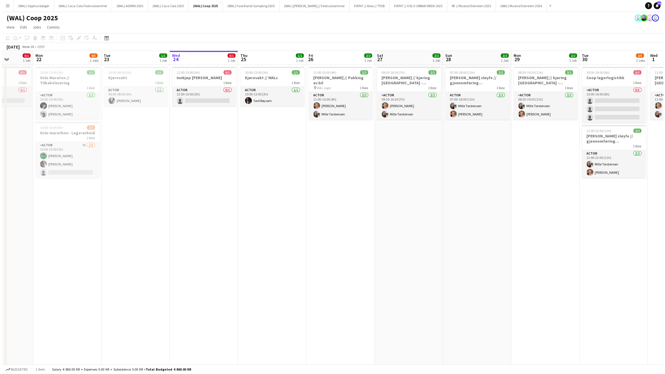
scroll to position [0, 196]
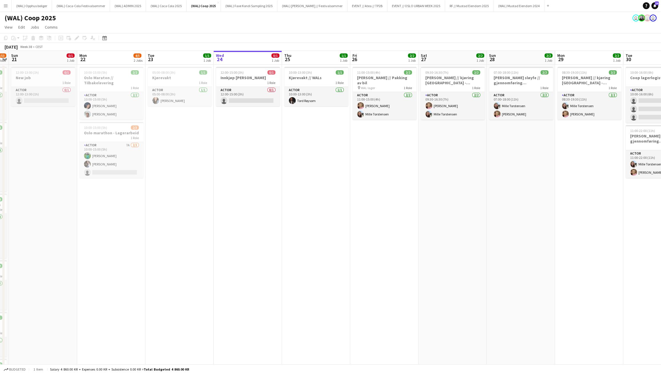
drag, startPoint x: 386, startPoint y: 169, endPoint x: 326, endPoint y: 176, distance: 60.9
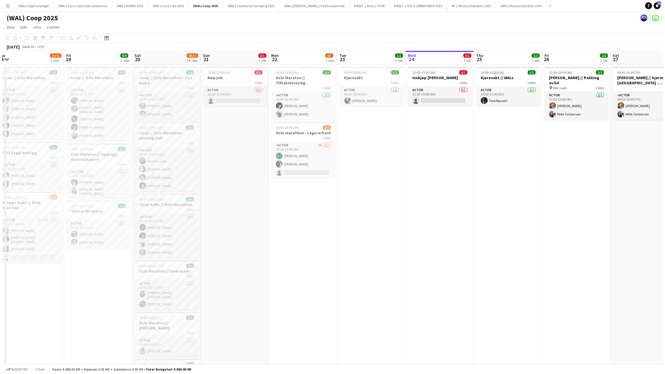
scroll to position [0, 126]
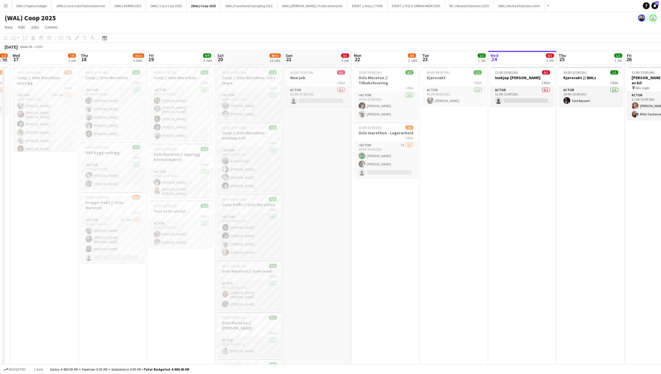
click at [8, 8] on button "Menu" at bounding box center [5, 5] width 11 height 11
click at [75, 20] on link "Boards" at bounding box center [86, 19] width 57 height 11
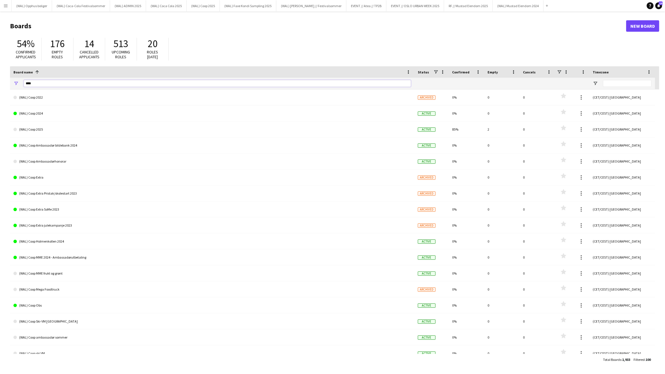
drag, startPoint x: 91, startPoint y: 81, endPoint x: -79, endPoint y: 81, distance: 169.2
click at [0, 81] on html "Menu Boards Boards Boards All jobs Status Workforce Workforce My Workforce Recr…" at bounding box center [332, 187] width 665 height 374
click at [50, 84] on input "****" at bounding box center [217, 83] width 387 height 7
drag, startPoint x: 50, startPoint y: 84, endPoint x: 6, endPoint y: 84, distance: 43.7
click at [6, 84] on main "Boards New Board 54% Confirmed applicants 176 Empty roles 14 Cancelled applican…" at bounding box center [332, 192] width 665 height 362
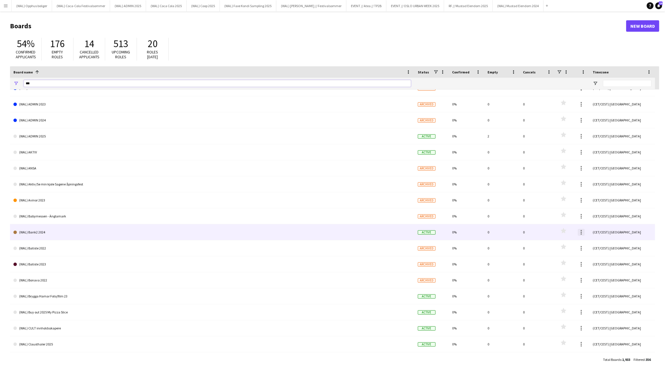
type input "***"
click at [296, 225] on div at bounding box center [581, 234] width 1 height 1
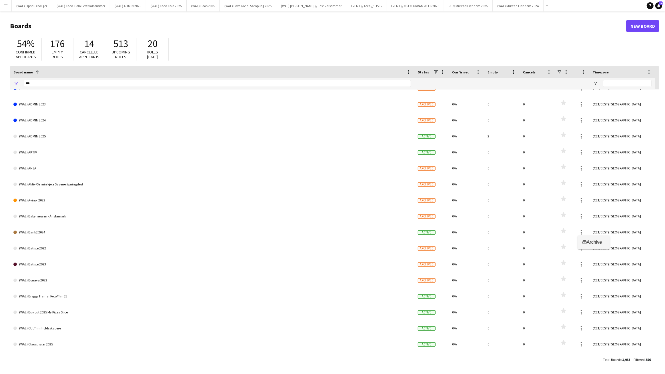
click at [296, 225] on span "Archive" at bounding box center [594, 242] width 15 height 5
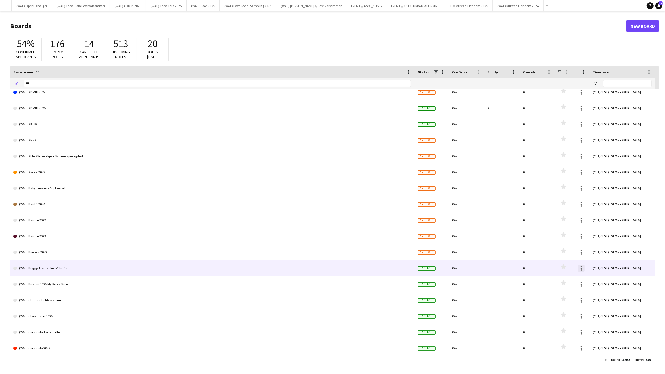
click at [296, 225] on div at bounding box center [581, 270] width 1 height 1
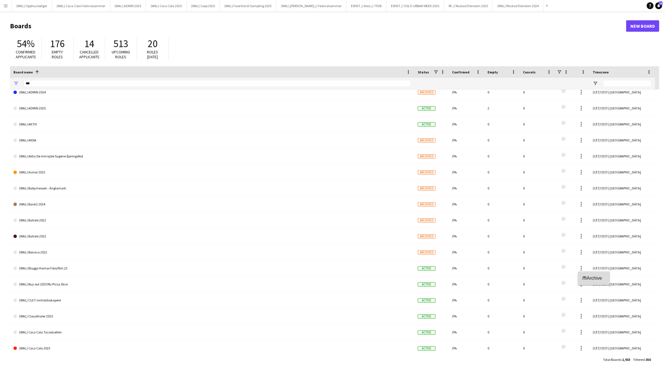
click at [296, 225] on app-icon "Archive" at bounding box center [584, 278] width 4 height 5
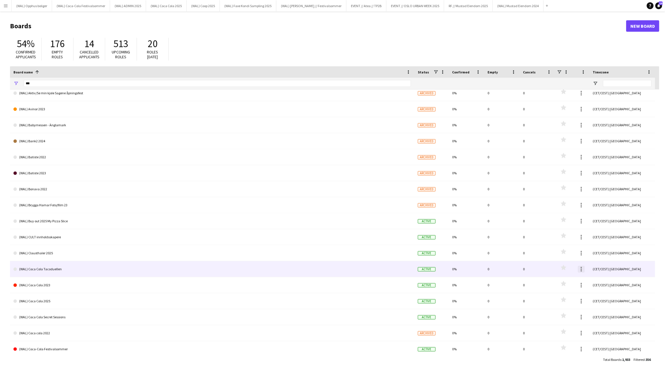
click at [296, 225] on div at bounding box center [581, 269] width 7 height 7
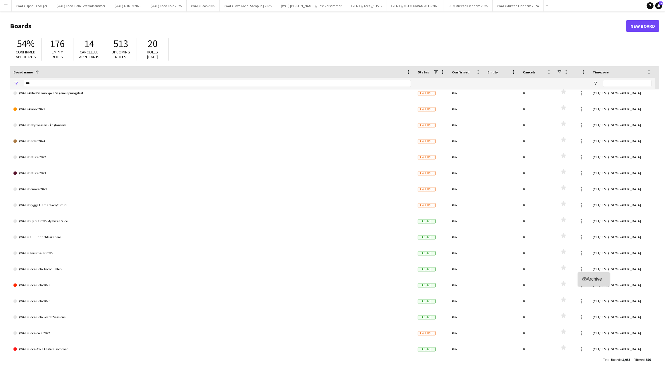
click at [296, 225] on app-icon "Archive" at bounding box center [584, 279] width 4 height 5
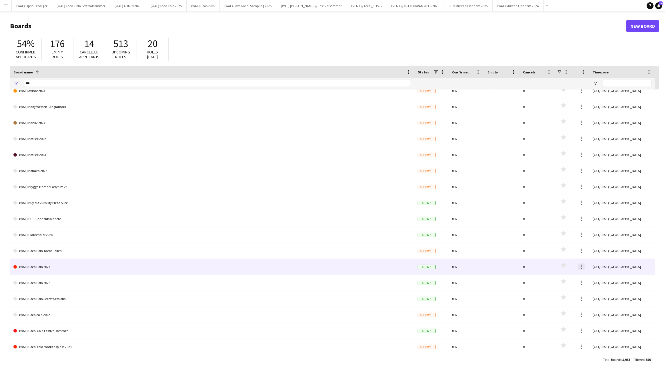
click at [296, 225] on div at bounding box center [581, 267] width 7 height 7
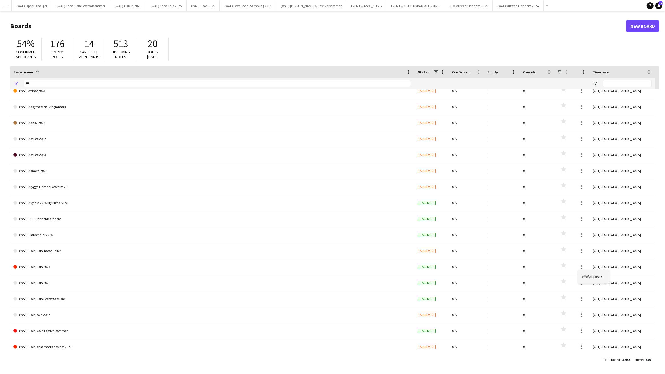
click at [296, 225] on button "Archive Archive" at bounding box center [594, 277] width 32 height 14
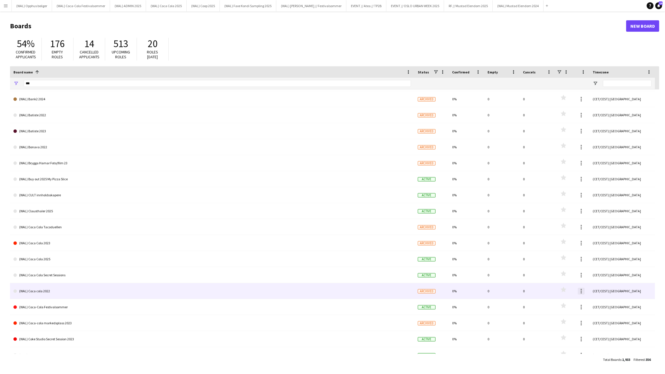
click at [296, 225] on div at bounding box center [581, 291] width 7 height 7
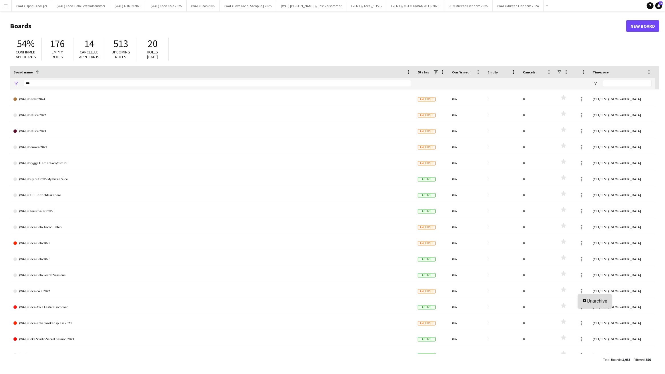
click at [296, 225] on button "Unarchive Unarchive" at bounding box center [595, 301] width 34 height 14
